Goal: Task Accomplishment & Management: Complete application form

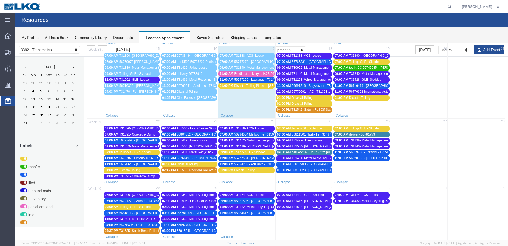
scroll to position [110, 0]
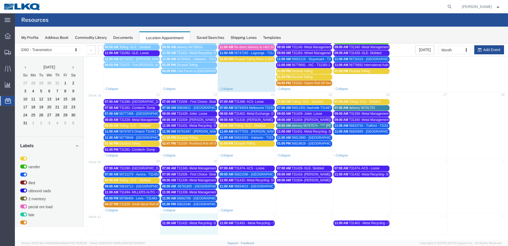
click at [203, 231] on div "41 6 7 8 9 10 11 12 11:00 AM T31432- Metal Recycling- Skidded 11:00 AM T31463 -…" at bounding box center [296, 223] width 418 height 21
select select "1"
select select
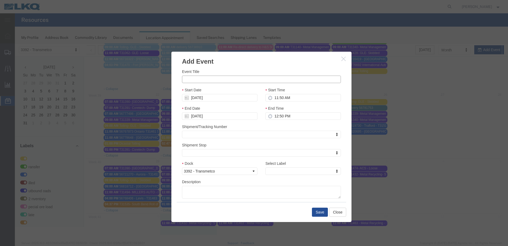
click at [240, 80] on input "Event Title" at bounding box center [261, 78] width 159 height 7
type input "T31409- Kripke - Skidded"
drag, startPoint x: 273, startPoint y: 95, endPoint x: 277, endPoint y: 96, distance: 3.8
click at [273, 95] on input "11:50 AM" at bounding box center [302, 97] width 75 height 7
type input "9:50 AM"
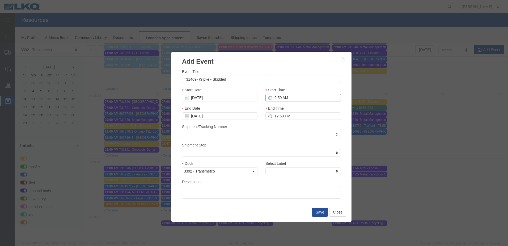
type input "10:50 AM"
type input "9:00 AM"
type input "10:00 AM"
type input "9:00 AM"
type input "th"
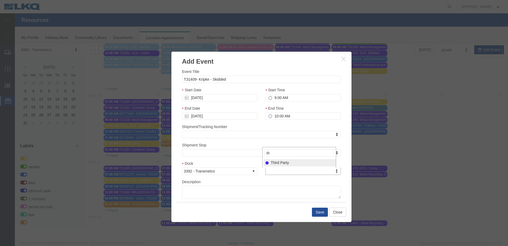
select select "23"
click at [240, 79] on input "T31409- Kripke - Skidded" at bounding box center [261, 78] width 159 height 7
click at [318, 212] on button "Save" at bounding box center [320, 211] width 16 height 9
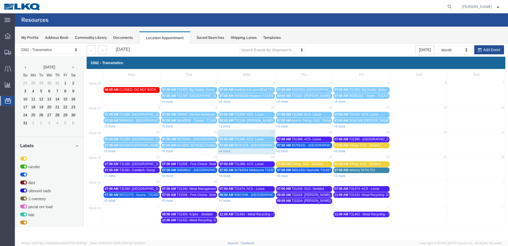
scroll to position [0, 0]
click at [297, 216] on td at bounding box center [303, 217] width 57 height 12
select select "1"
select select
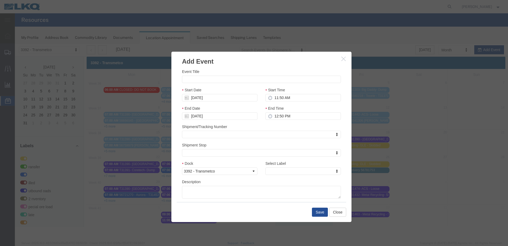
click at [344, 61] on icon "button" at bounding box center [343, 58] width 4 height 5
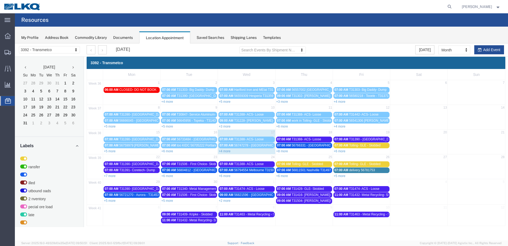
click at [257, 206] on td "8" at bounding box center [246, 207] width 57 height 7
select select "1"
select select
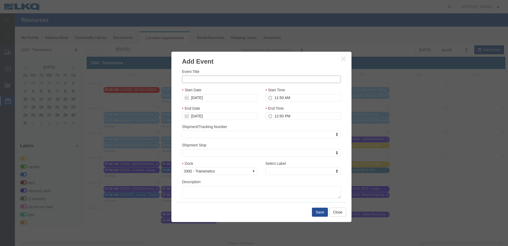
click at [205, 79] on input "Event Title" at bounding box center [261, 78] width 159 height 7
paste input "T31409- Kripke - Skidded"
type input "T31409- Kripke - Skidded"
click at [276, 97] on input "11:50 AM" at bounding box center [302, 97] width 75 height 7
type input "9:50 AM"
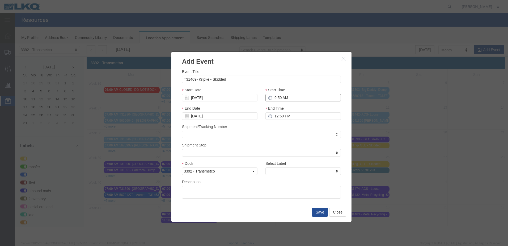
type input "10:50 AM"
type input "9:00 AM"
type input "10:00 AM"
type input "th"
select select "23"
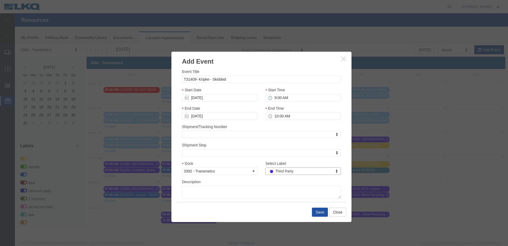
click at [322, 211] on button "Save" at bounding box center [320, 211] width 16 height 9
